Goal: Navigation & Orientation: Find specific page/section

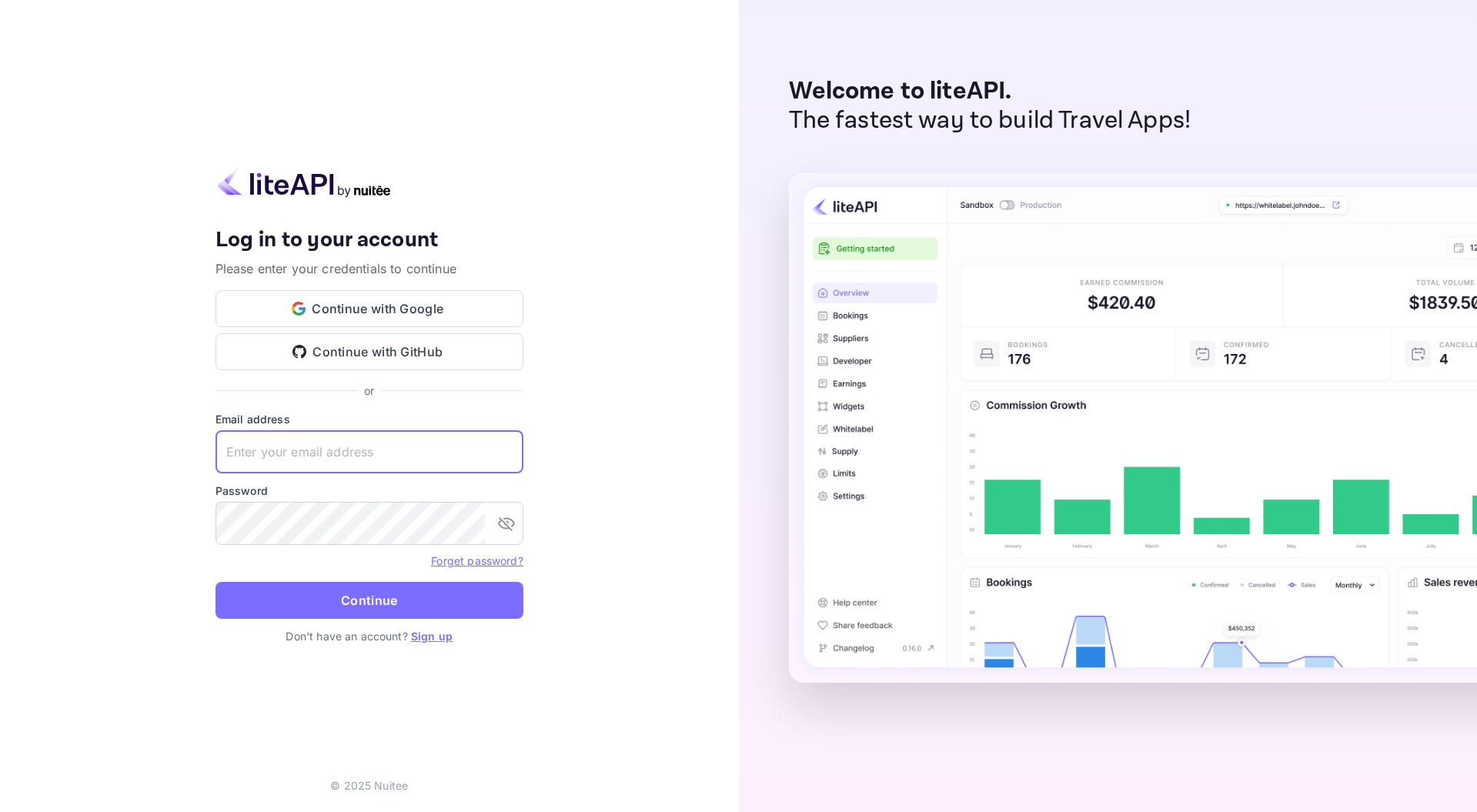
click at [281, 460] on input "text" at bounding box center [369, 452] width 308 height 43
click at [323, 443] on input "text" at bounding box center [369, 452] width 308 height 43
click at [408, 310] on button "Continue with Google" at bounding box center [369, 308] width 308 height 37
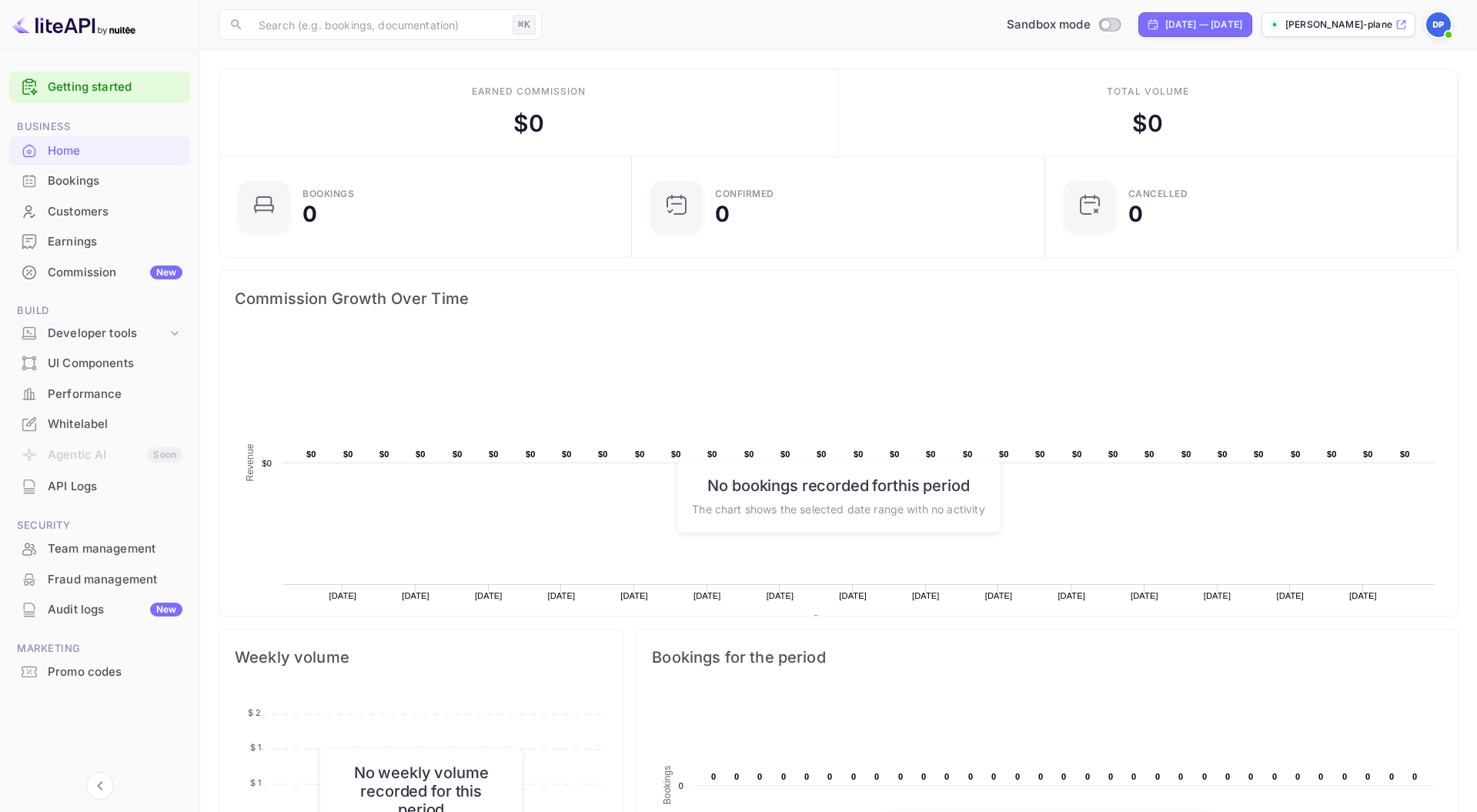
scroll to position [250, 403]
click at [72, 176] on div "Bookings" at bounding box center [115, 181] width 135 height 18
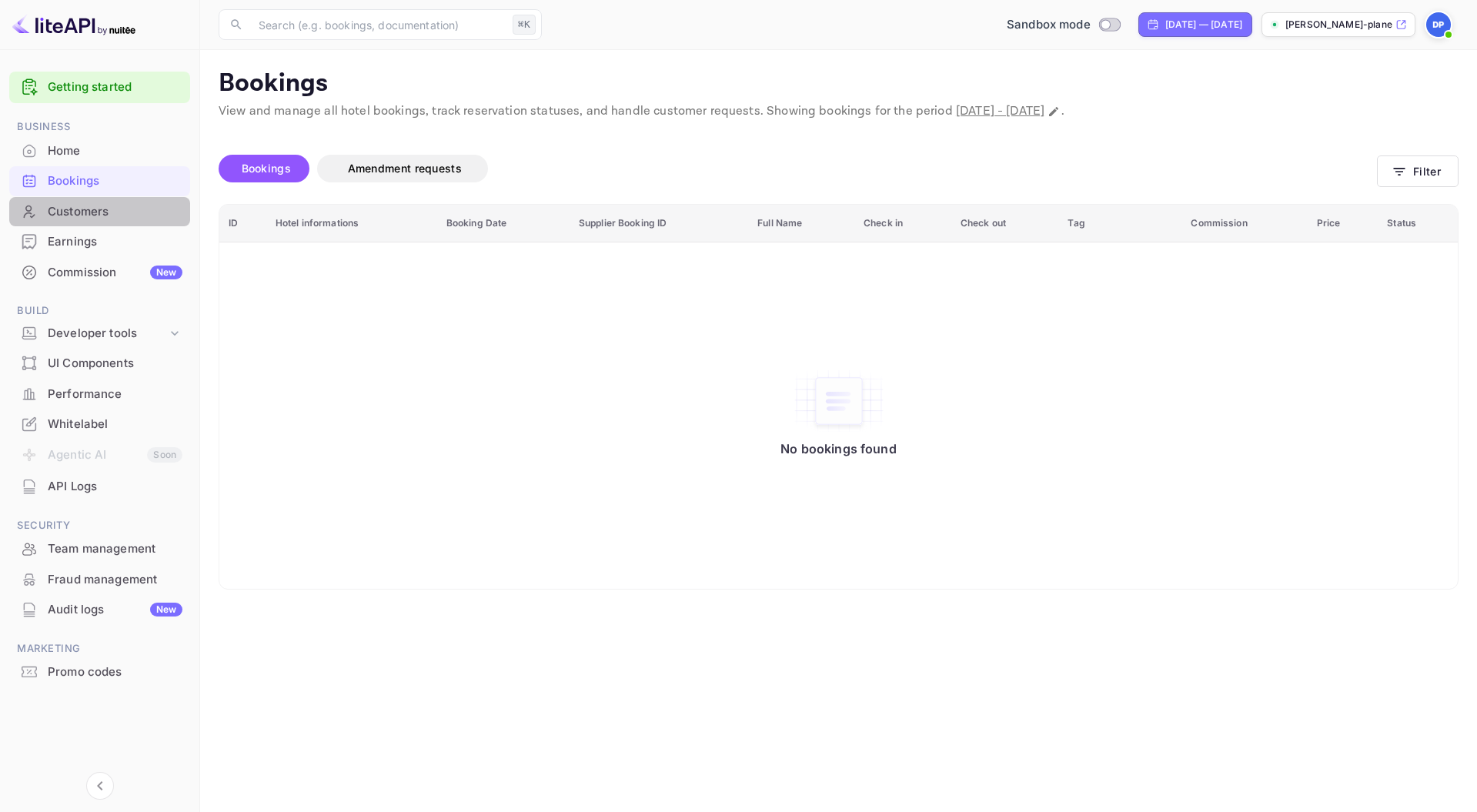
click at [76, 202] on div "Customers" at bounding box center [100, 212] width 181 height 30
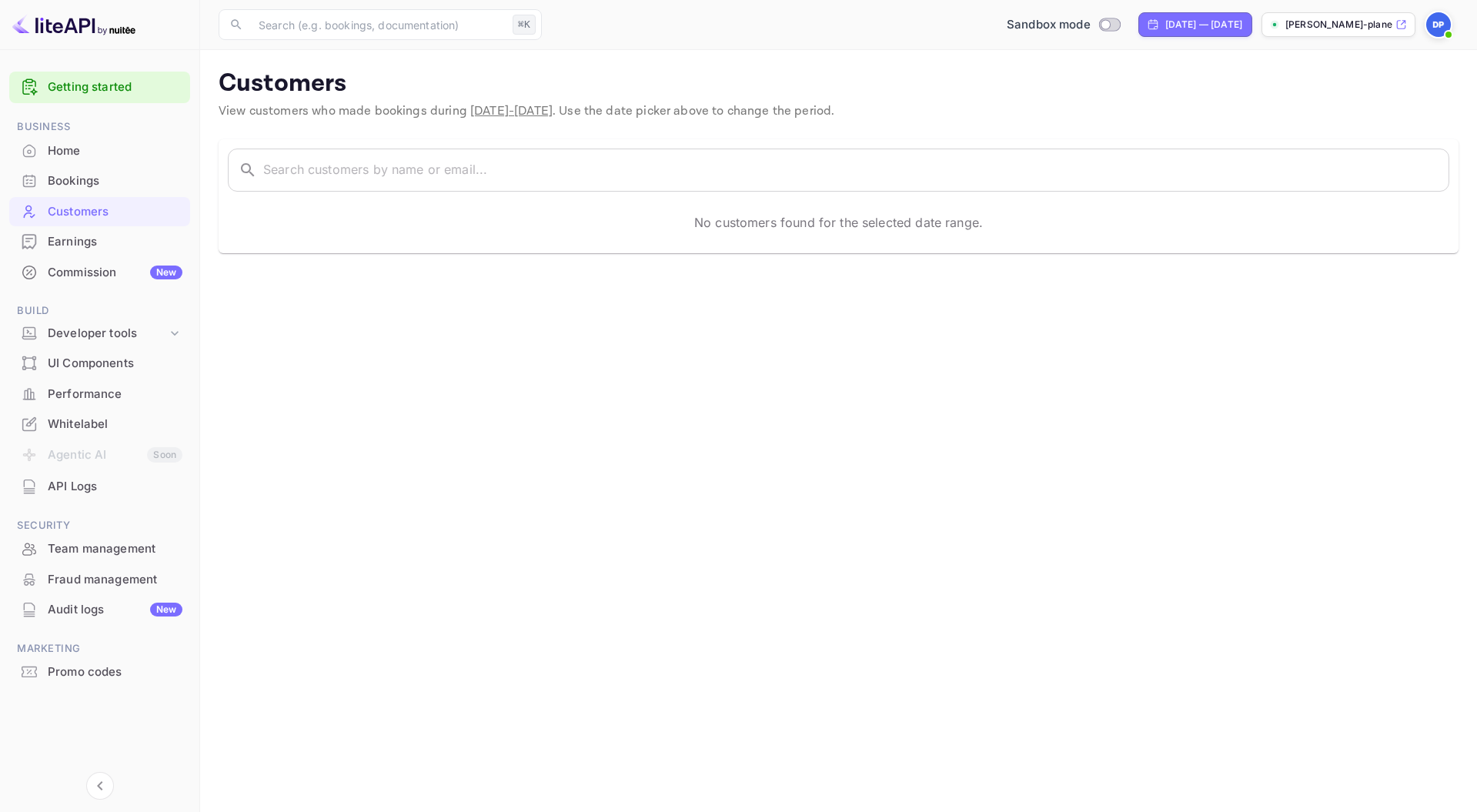
click at [77, 241] on div "Earnings" at bounding box center [115, 243] width 135 height 18
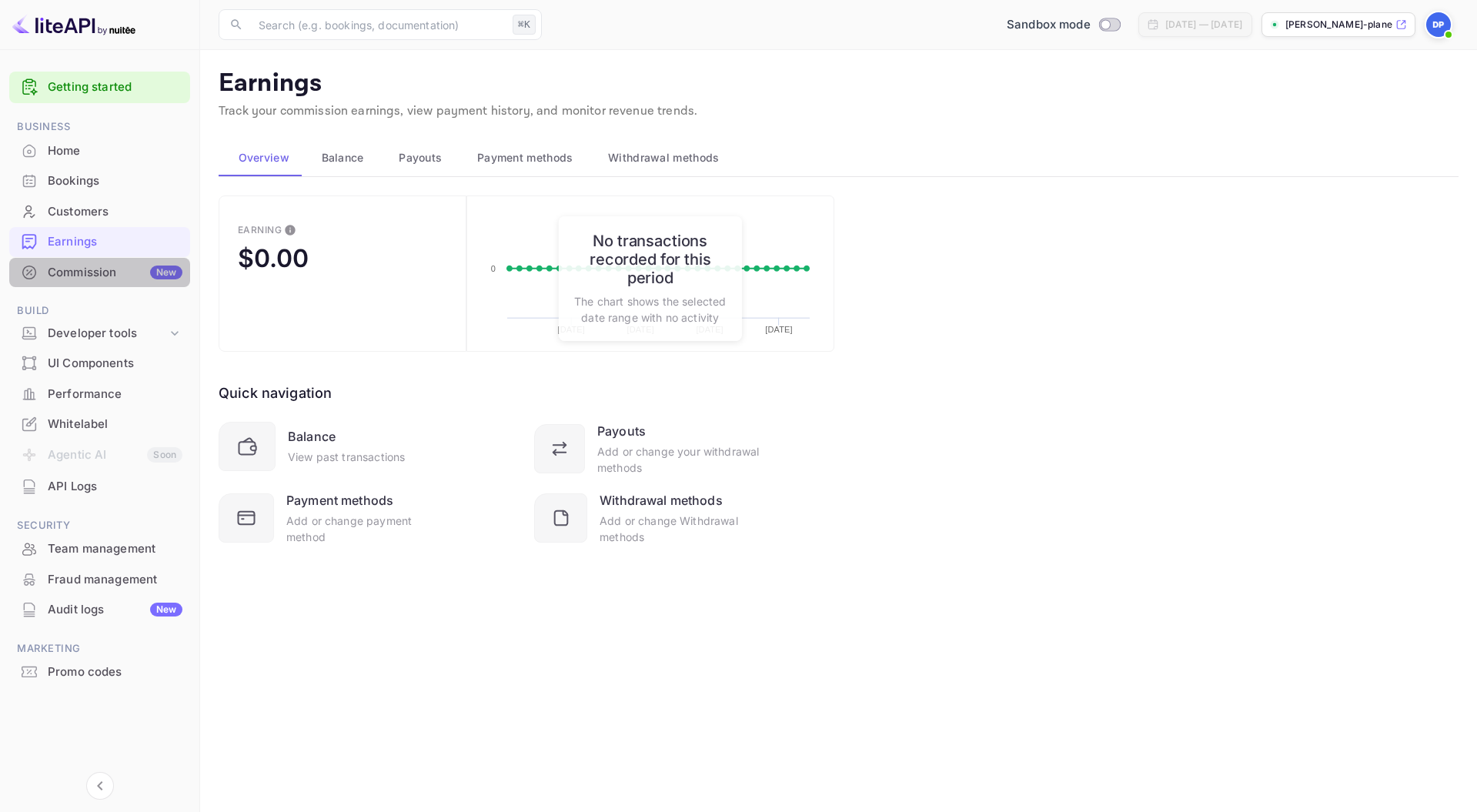
click at [90, 270] on div "Commission New" at bounding box center [115, 273] width 135 height 18
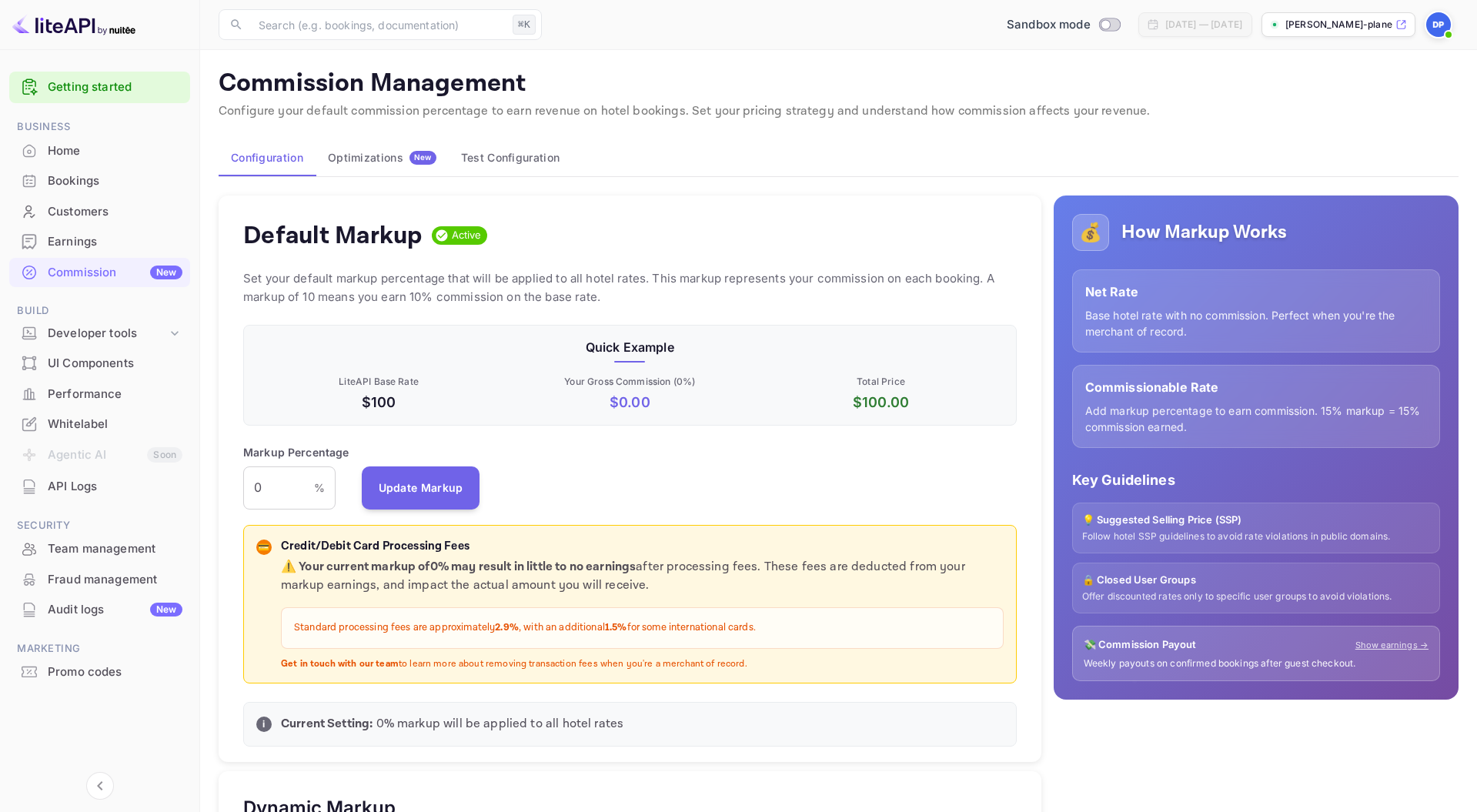
scroll to position [273, 773]
click at [74, 423] on div "Whitelabel" at bounding box center [115, 425] width 135 height 18
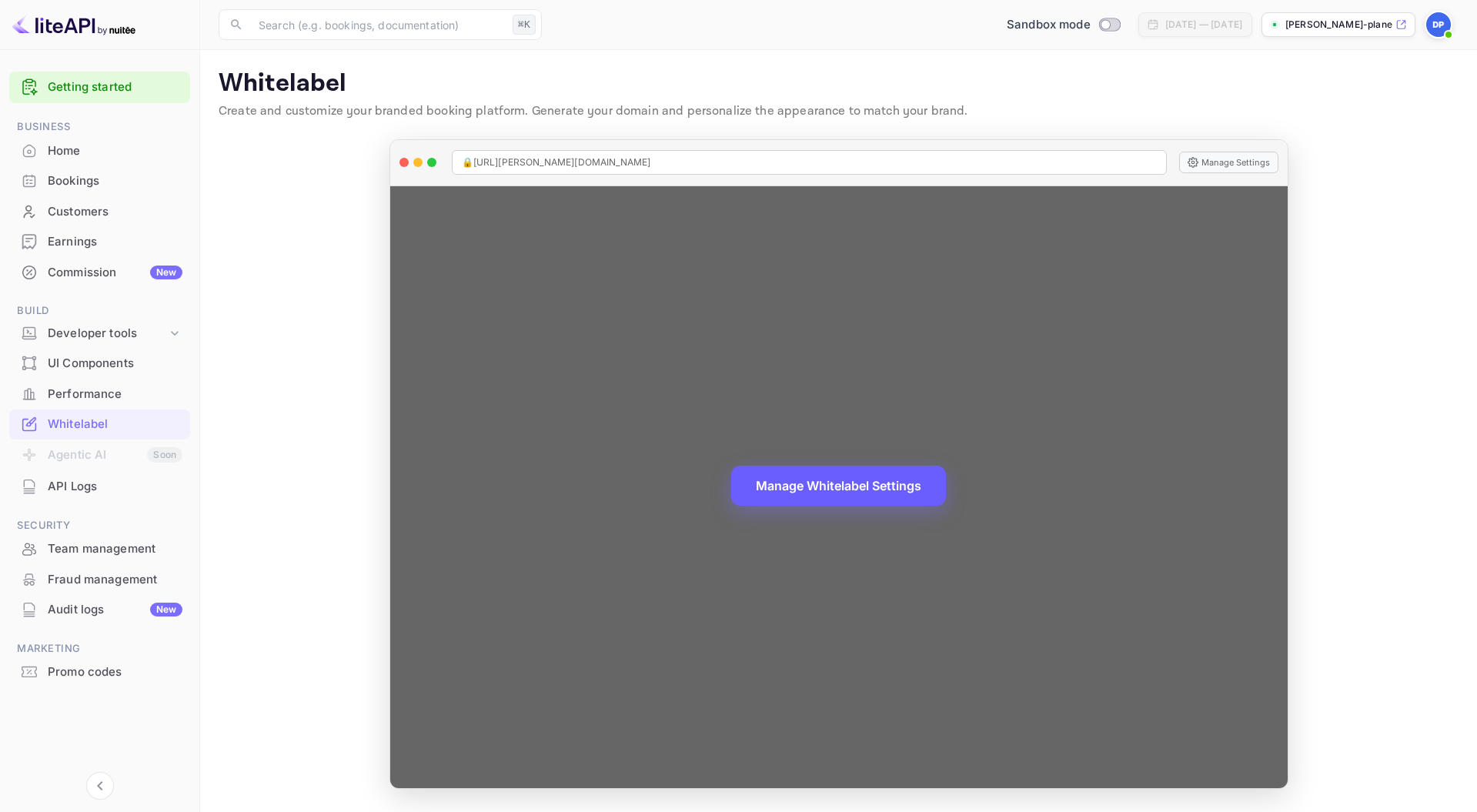
click at [861, 490] on button "Manage Whitelabel Settings" at bounding box center [838, 485] width 215 height 40
